Goal: Transaction & Acquisition: Purchase product/service

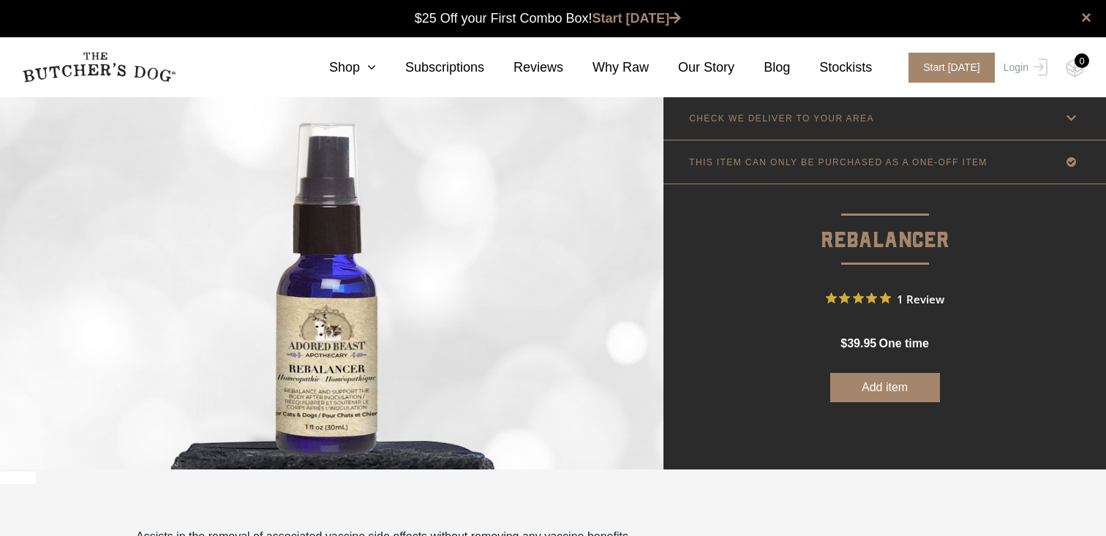
scroll to position [1, 0]
click at [367, 64] on icon at bounding box center [368, 67] width 16 height 13
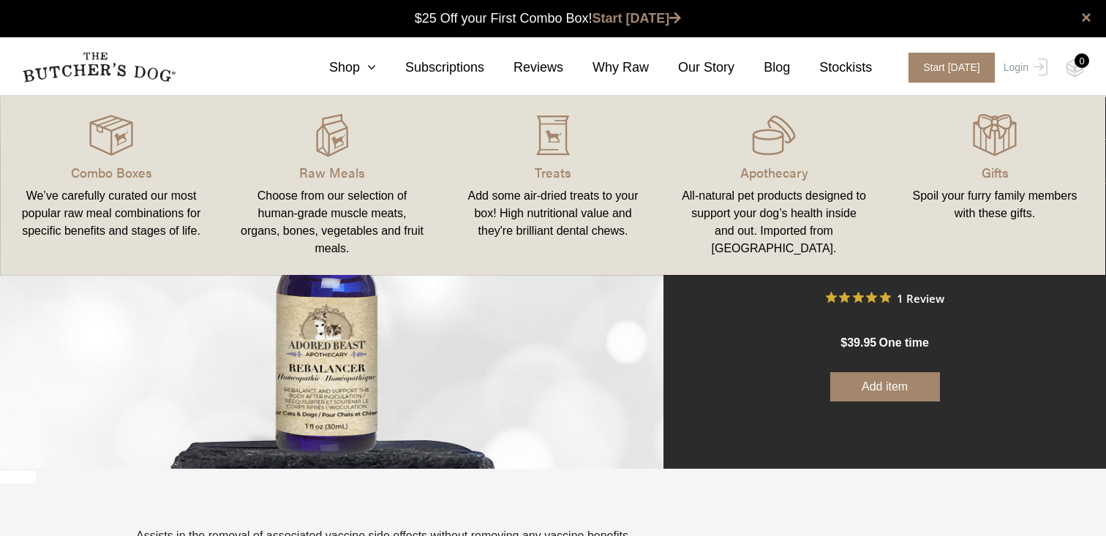
click at [751, 206] on div "All-natural pet products designed to support your dog’s health inside and out. …" at bounding box center [774, 222] width 186 height 70
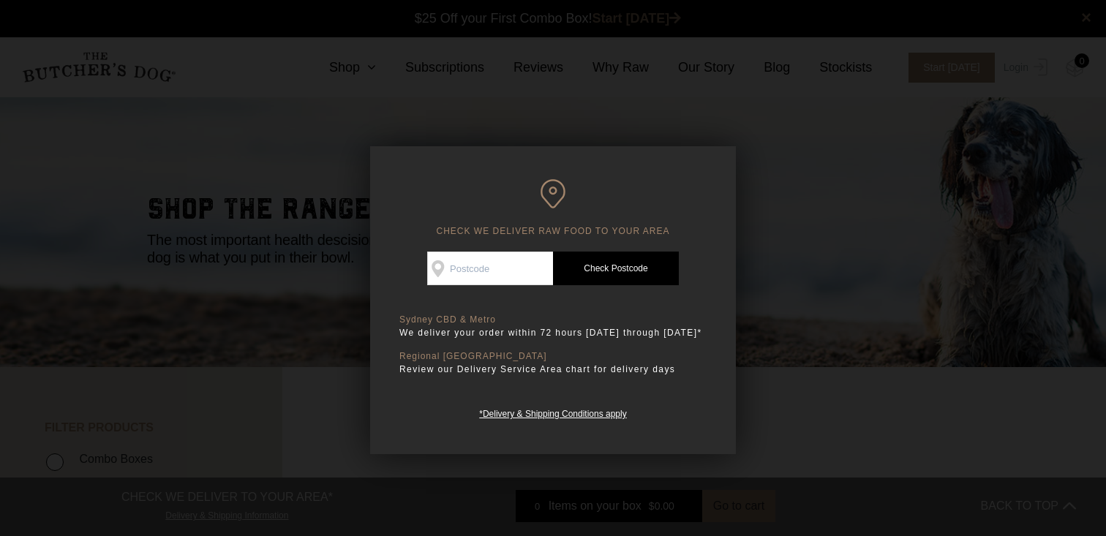
scroll to position [1, 0]
click at [517, 263] on input "Check Availability At" at bounding box center [490, 269] width 126 height 34
type input "3138"
click at [618, 263] on link "Check Postcode" at bounding box center [616, 269] width 126 height 34
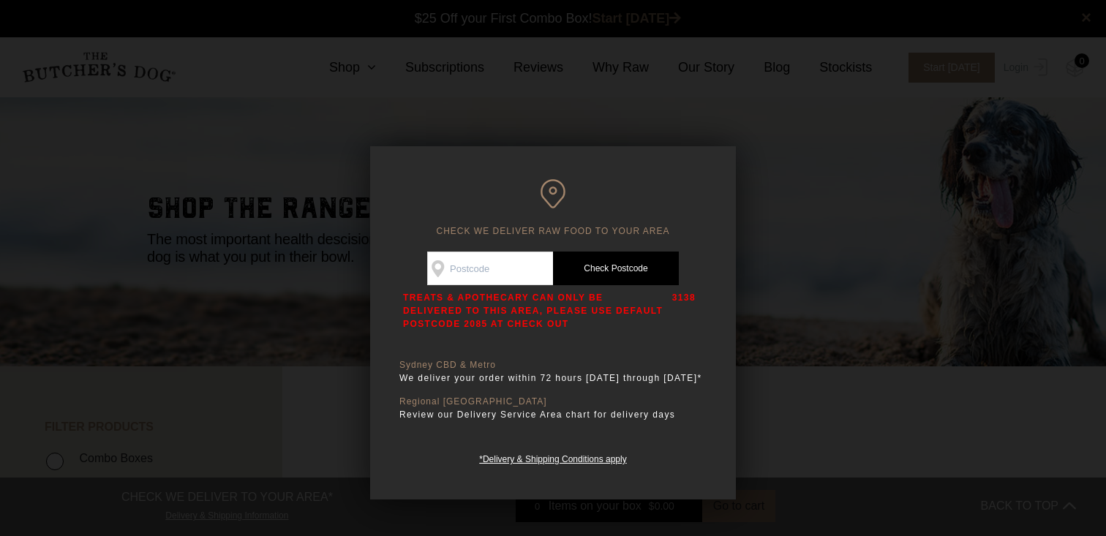
click at [890, 369] on div at bounding box center [553, 268] width 1106 height 536
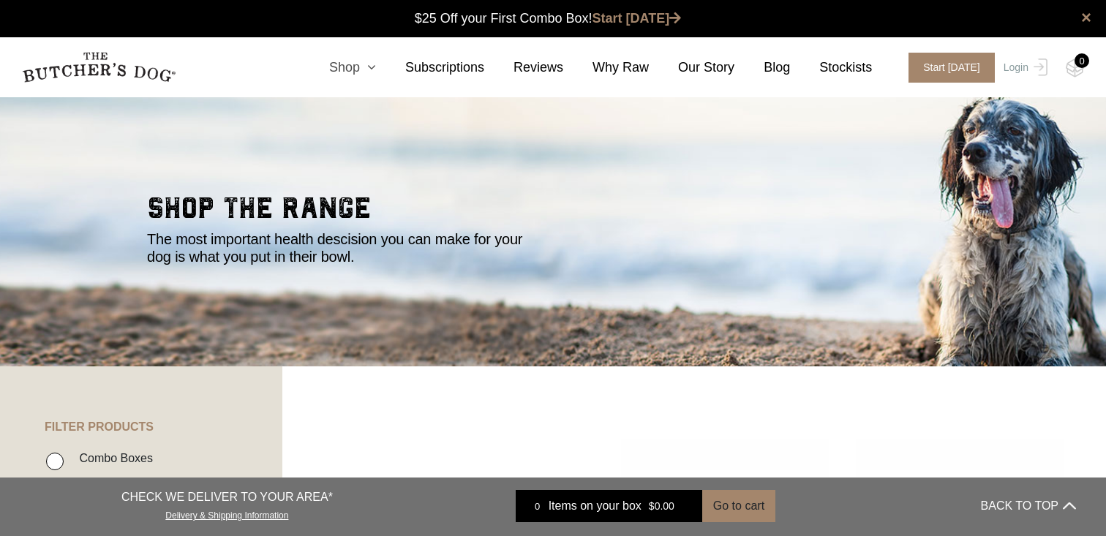
click at [375, 67] on icon at bounding box center [368, 67] width 16 height 13
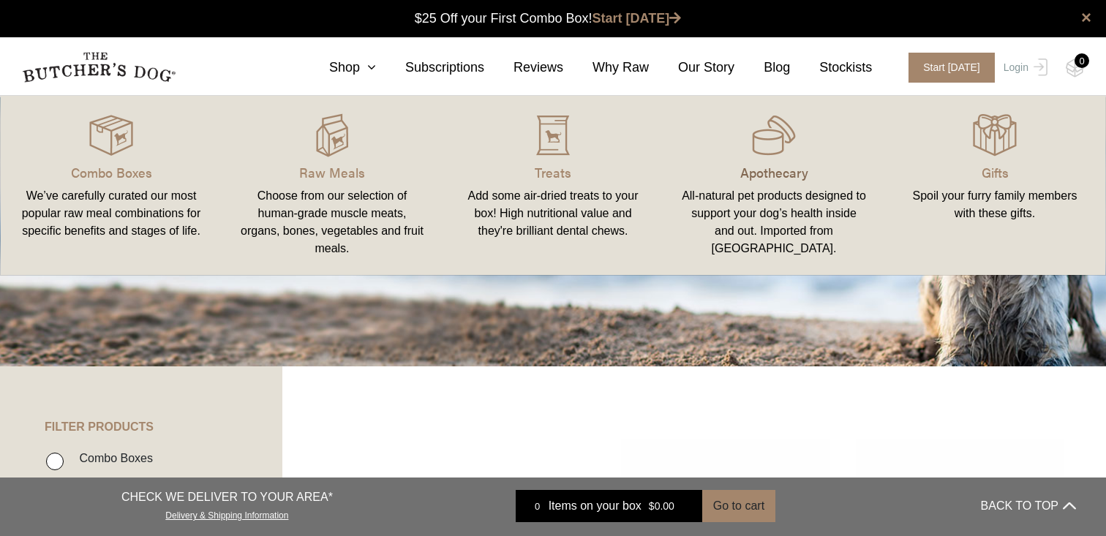
click at [744, 163] on p "Apothecary" at bounding box center [774, 172] width 186 height 20
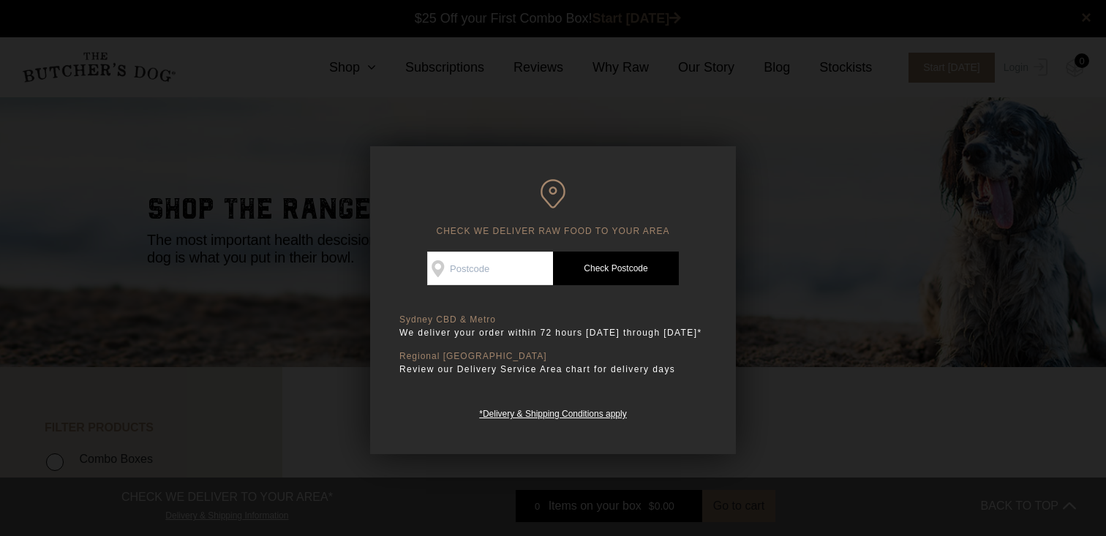
scroll to position [1, 0]
click at [530, 271] on input "Check Availability At" at bounding box center [490, 269] width 126 height 34
type input "2885"
click at [634, 272] on link "Check Postcode" at bounding box center [616, 269] width 126 height 34
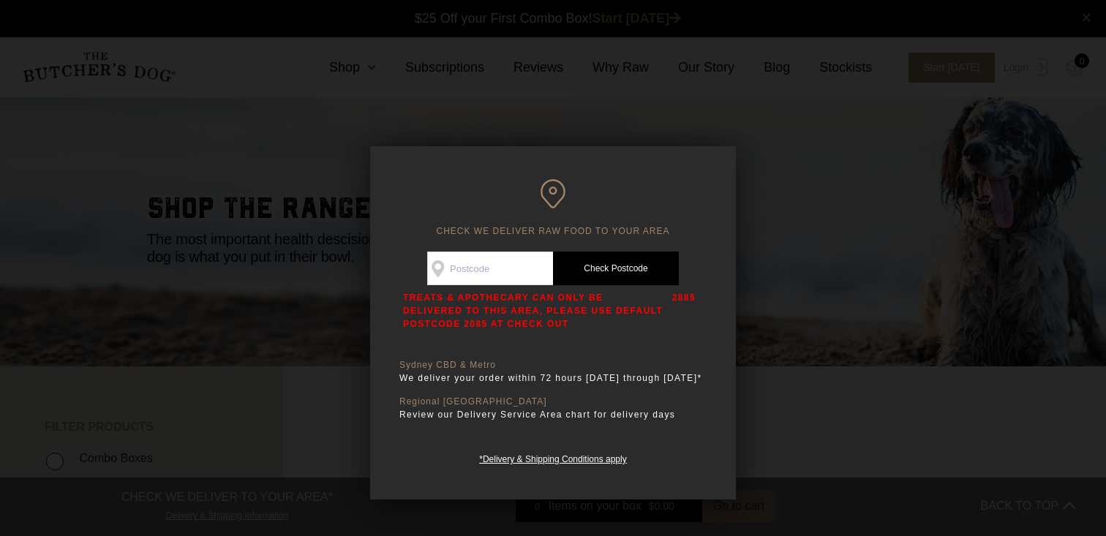
click at [586, 407] on p "Regional [GEOGRAPHIC_DATA]" at bounding box center [552, 402] width 307 height 11
click at [844, 383] on div at bounding box center [553, 268] width 1106 height 536
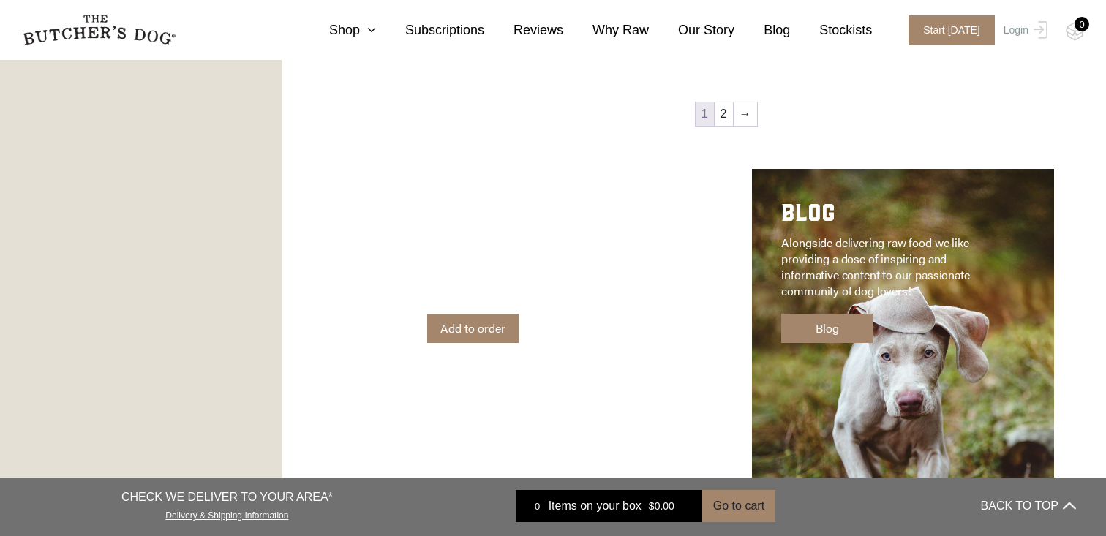
scroll to position [1825, 0]
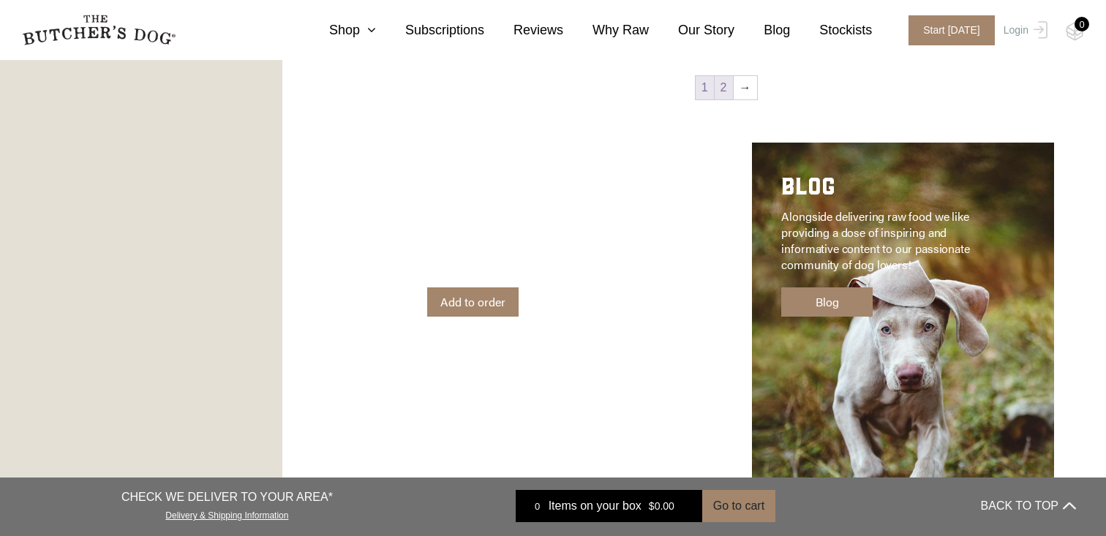
click at [728, 88] on link "2" at bounding box center [724, 87] width 18 height 23
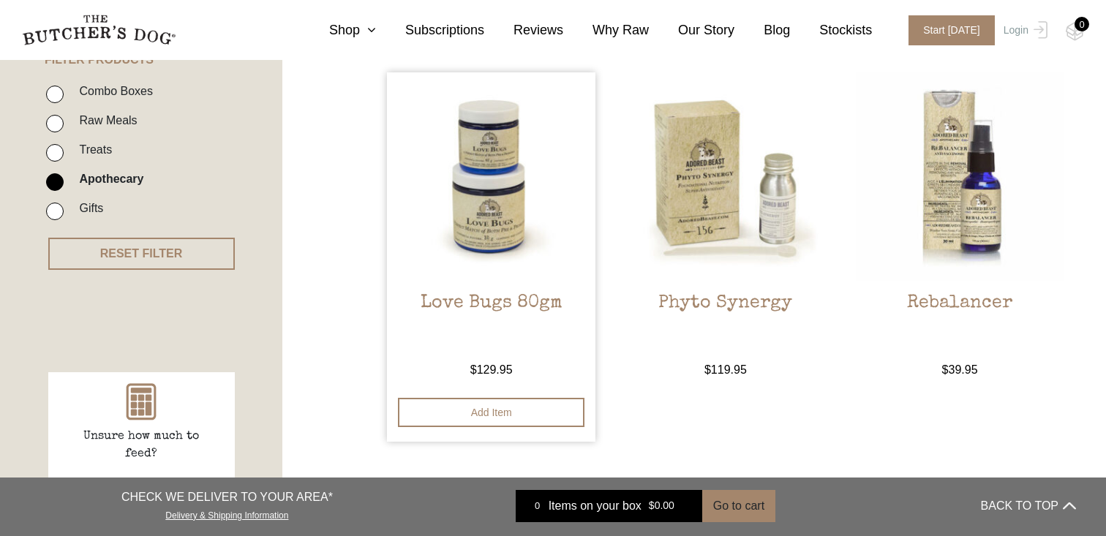
scroll to position [340, 0]
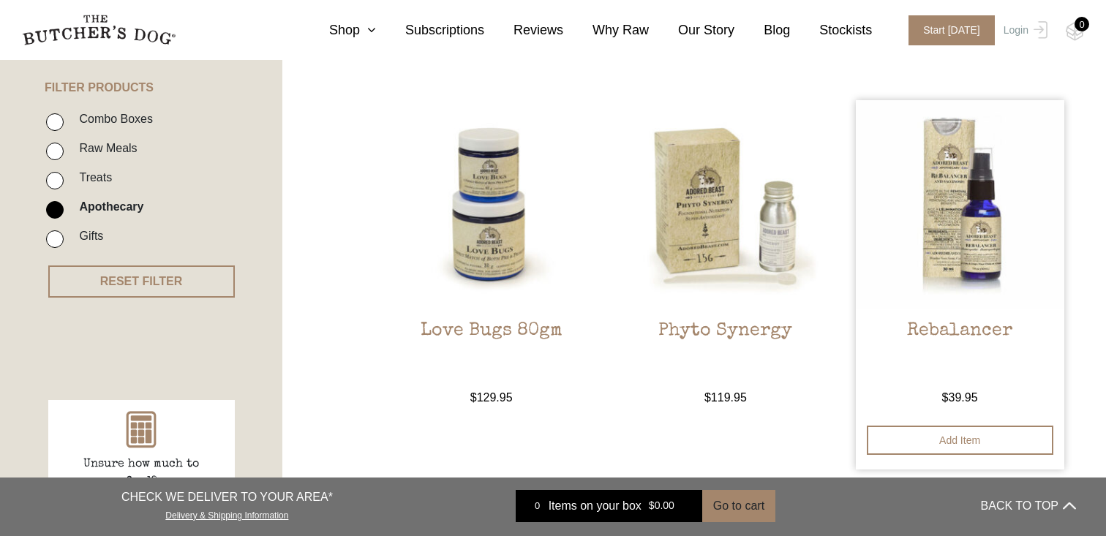
click at [973, 242] on img at bounding box center [960, 204] width 208 height 208
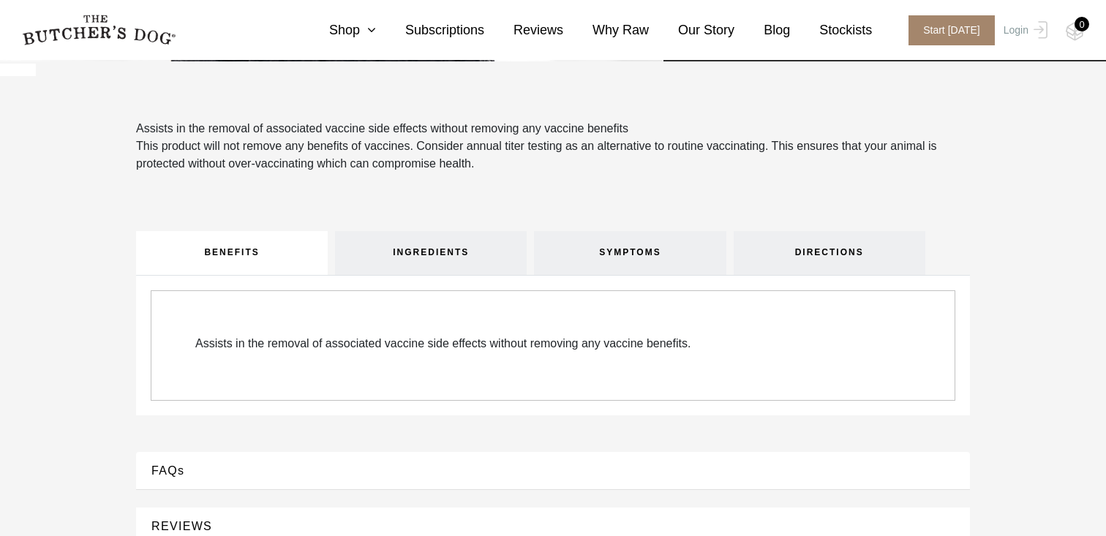
scroll to position [427, 0]
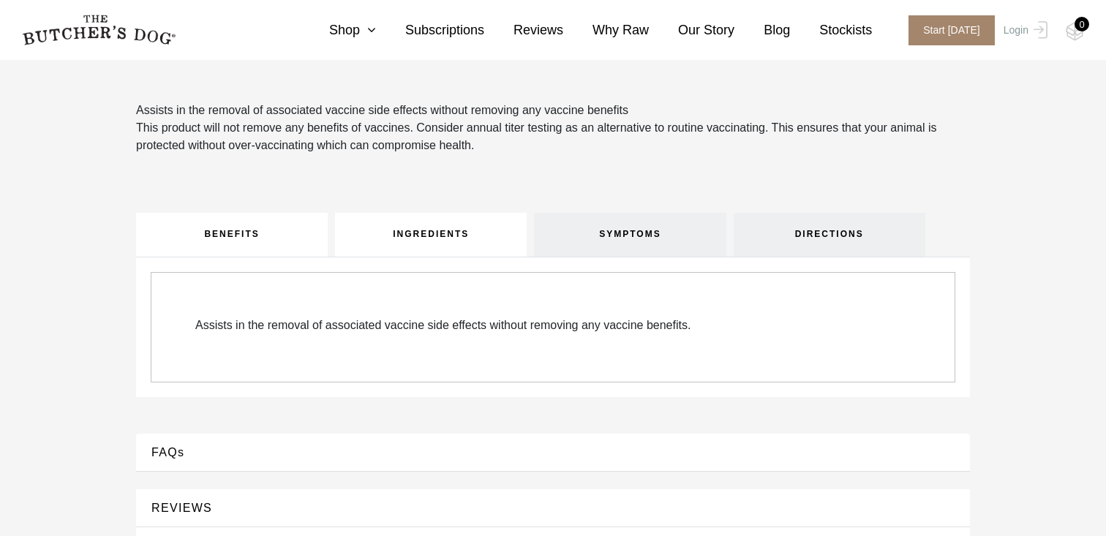
click at [449, 247] on link "INGREDIENTS" at bounding box center [431, 235] width 192 height 44
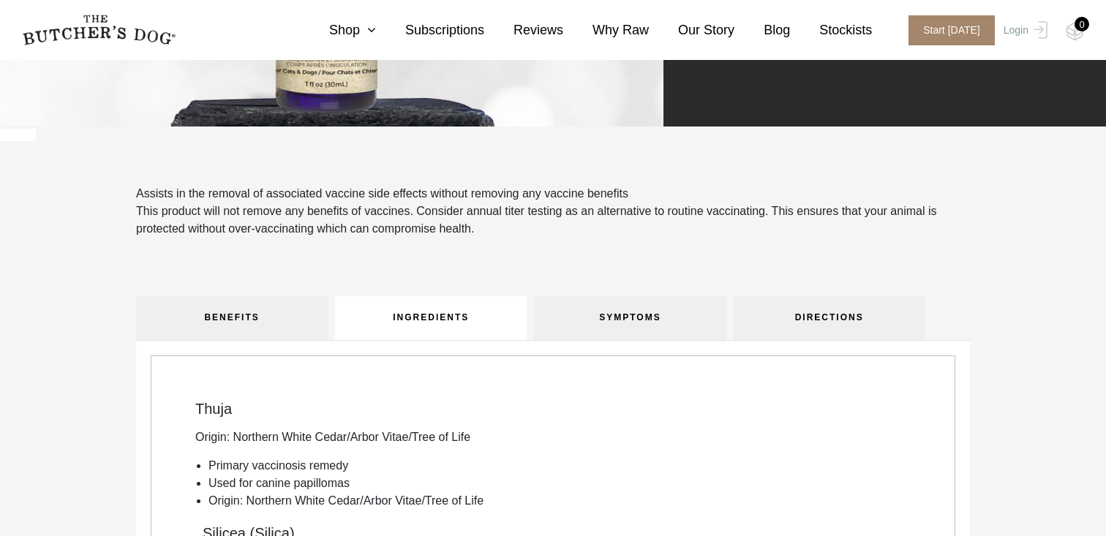
scroll to position [0, 0]
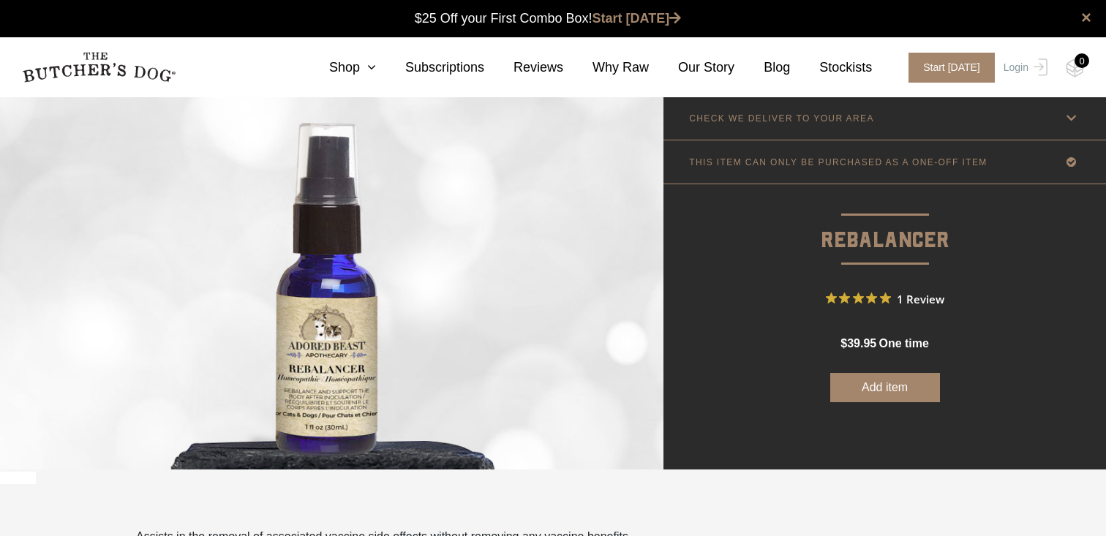
click at [1067, 159] on icon at bounding box center [1071, 162] width 18 height 18
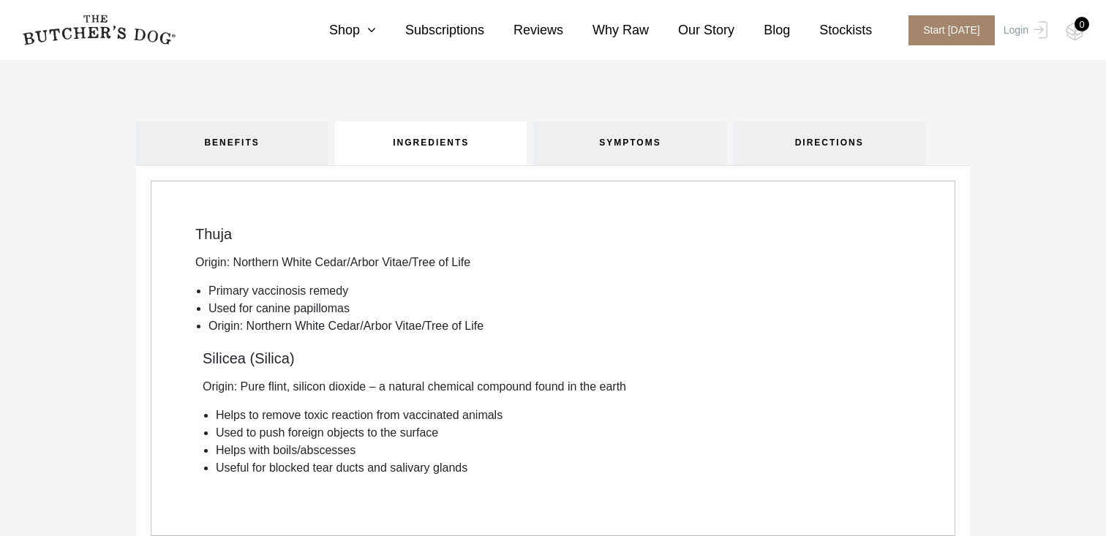
scroll to position [592, 0]
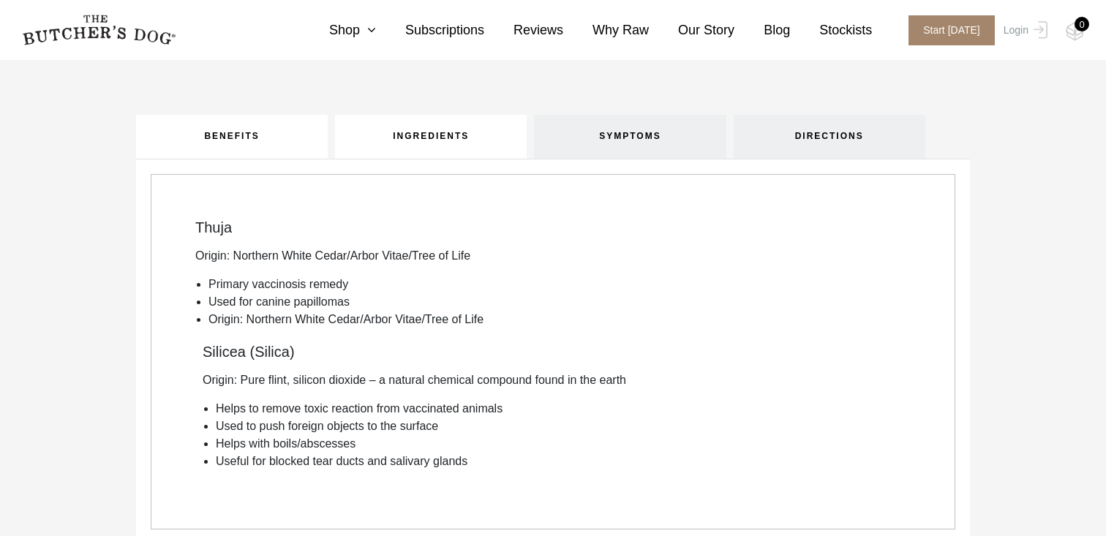
click at [229, 138] on link "BENEFITS" at bounding box center [232, 137] width 192 height 44
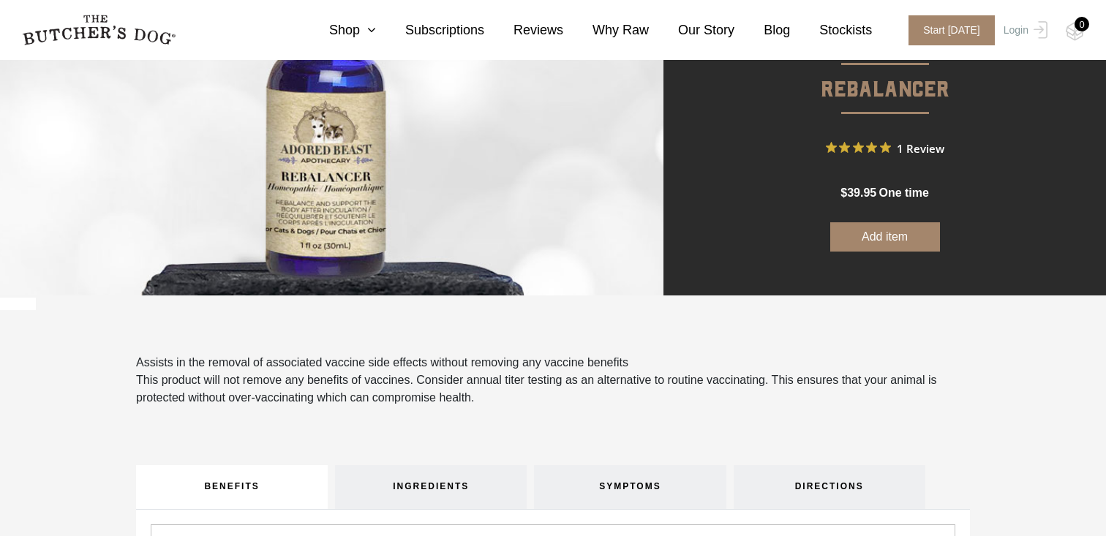
scroll to position [0, 0]
